Goal: Task Accomplishment & Management: Manage account settings

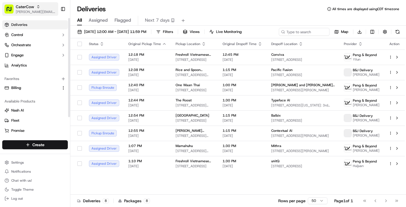
click at [21, 10] on span "[PERSON_NAME][EMAIL_ADDRESS][DOMAIN_NAME]" at bounding box center [36, 12] width 40 height 4
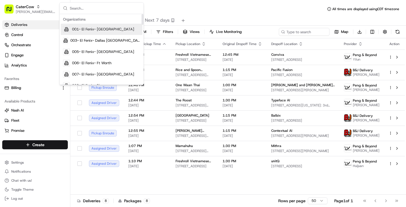
click at [103, 8] on input "text" at bounding box center [105, 8] width 70 height 11
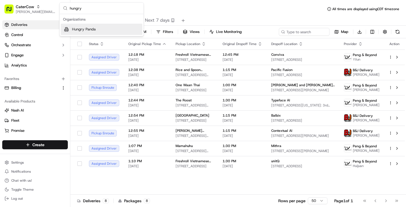
type input "hungry"
click at [102, 28] on div "Hungry Panda" at bounding box center [102, 29] width 82 height 11
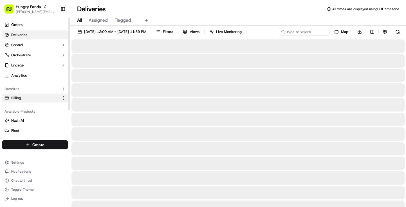
click at [22, 99] on link "Billing" at bounding box center [31, 97] width 54 height 5
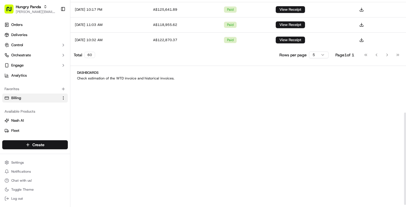
scroll to position [256, 0]
